Goal: Information Seeking & Learning: Check status

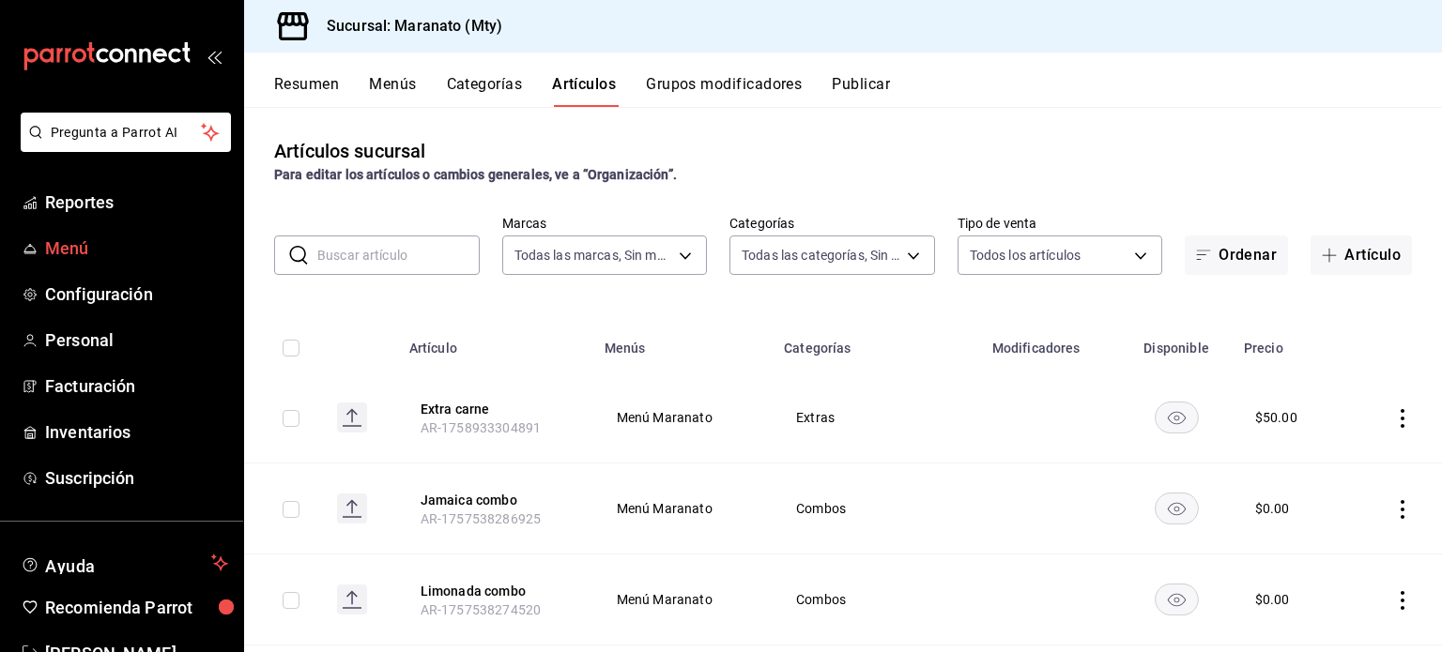
click at [127, 255] on span "Menú" at bounding box center [136, 248] width 183 height 25
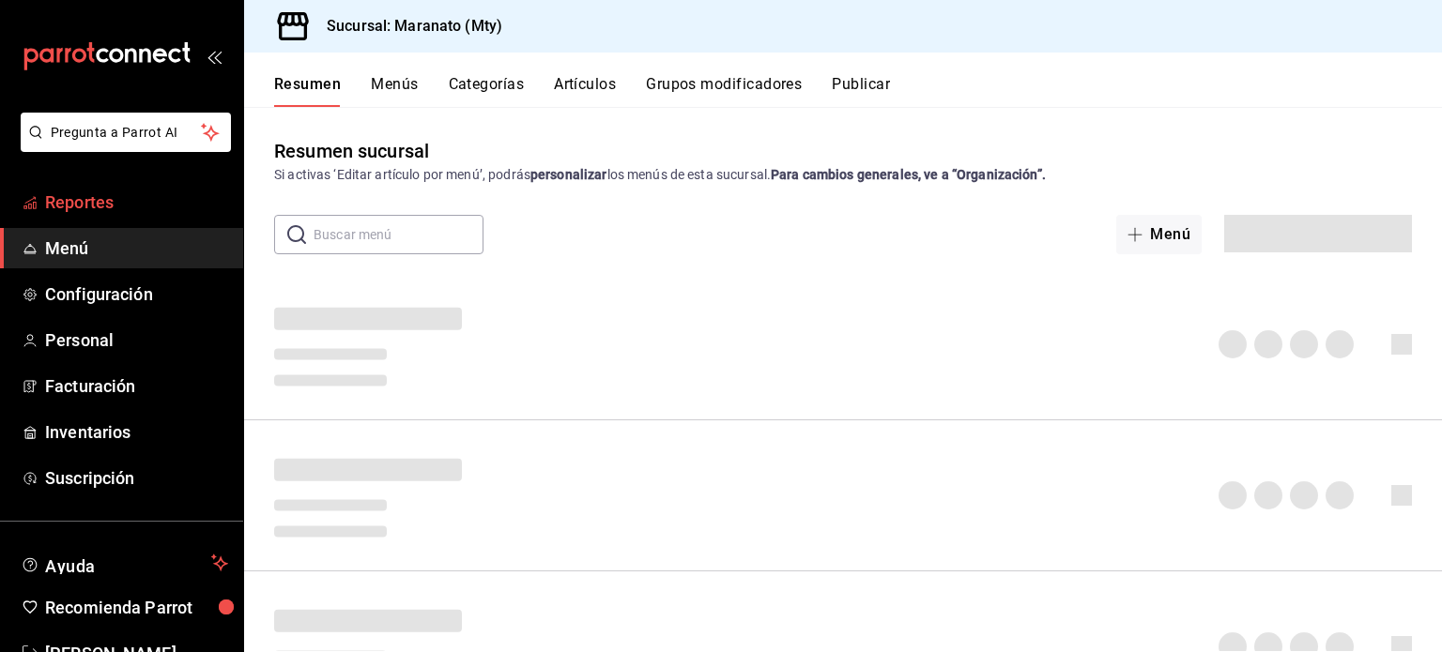
click at [106, 199] on span "Reportes" at bounding box center [136, 202] width 183 height 25
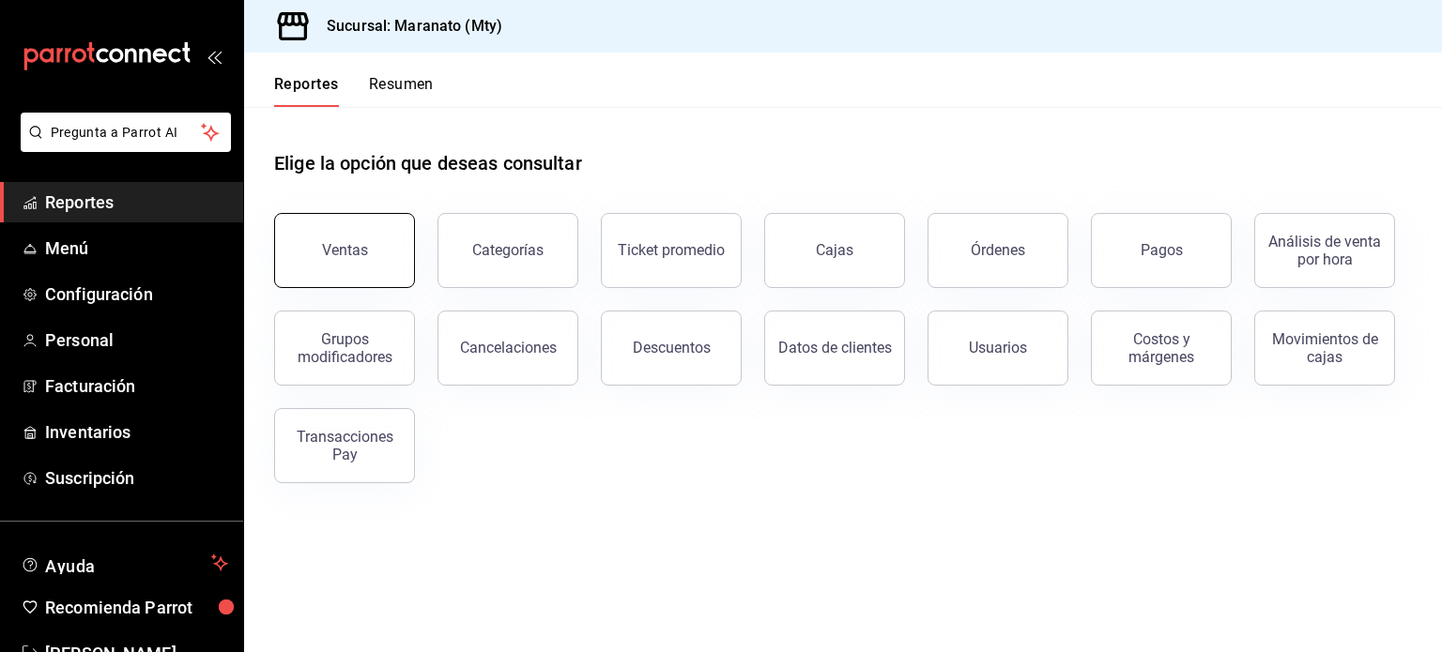
click at [392, 260] on button "Ventas" at bounding box center [344, 250] width 141 height 75
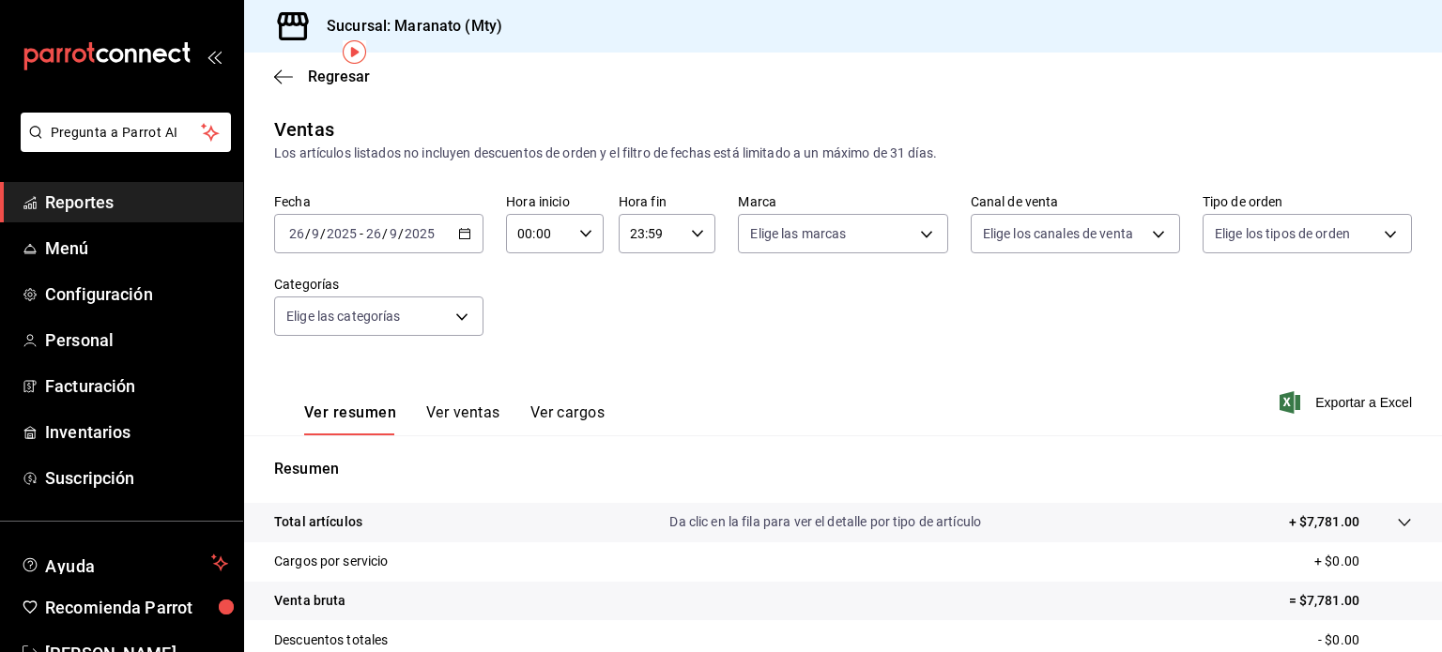
scroll to position [247, 0]
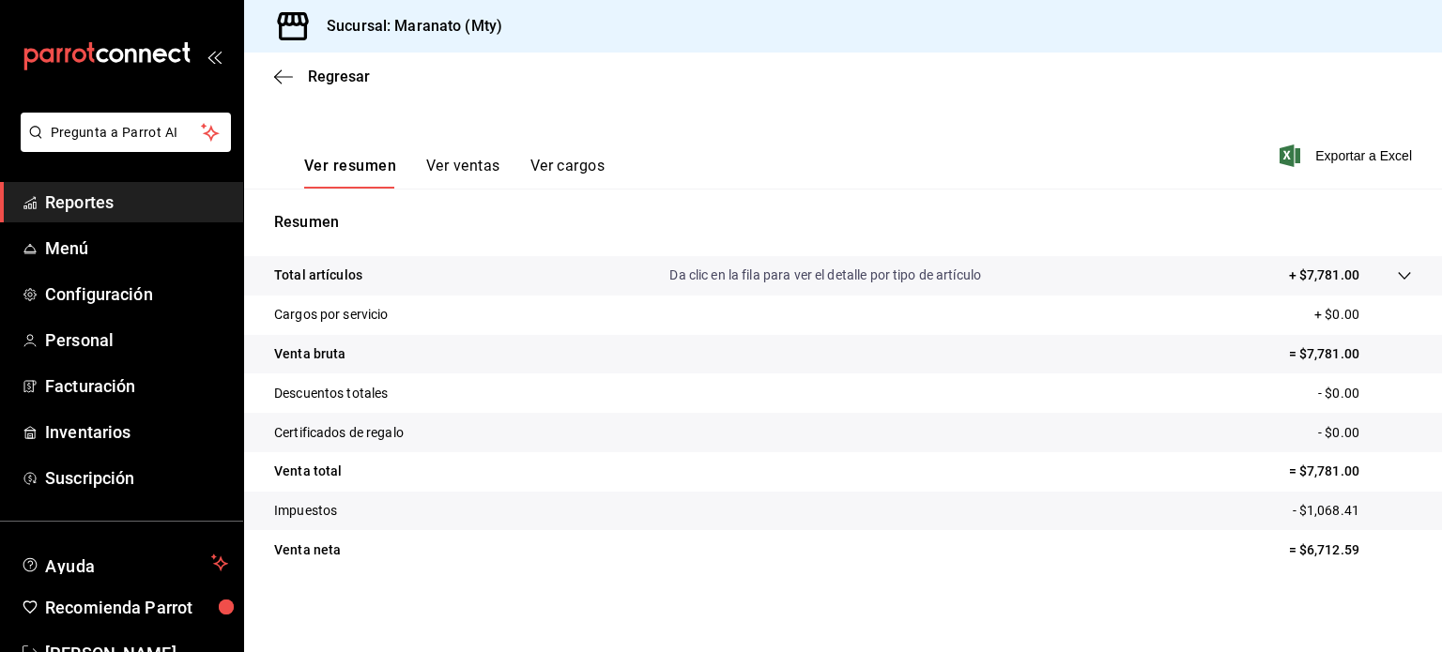
click at [279, 66] on div "Regresar" at bounding box center [843, 77] width 1198 height 48
click at [285, 93] on div "Regresar" at bounding box center [843, 77] width 1198 height 48
click at [284, 81] on icon "button" at bounding box center [283, 77] width 19 height 17
